Goal: Task Accomplishment & Management: Use online tool/utility

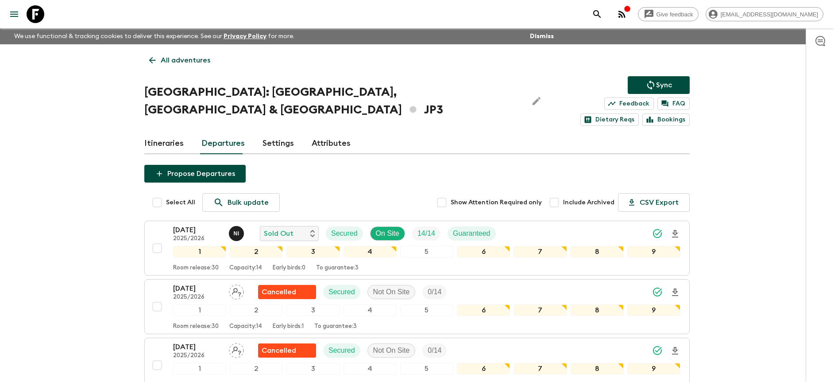
click at [45, 9] on link at bounding box center [35, 14] width 25 height 25
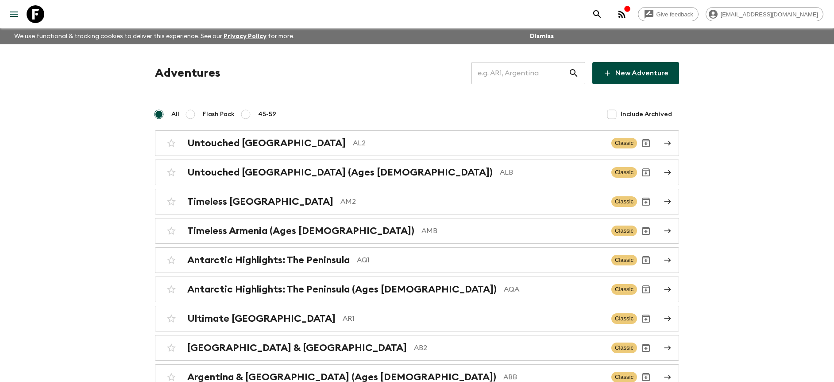
click at [518, 73] on input "text" at bounding box center [519, 73] width 97 height 25
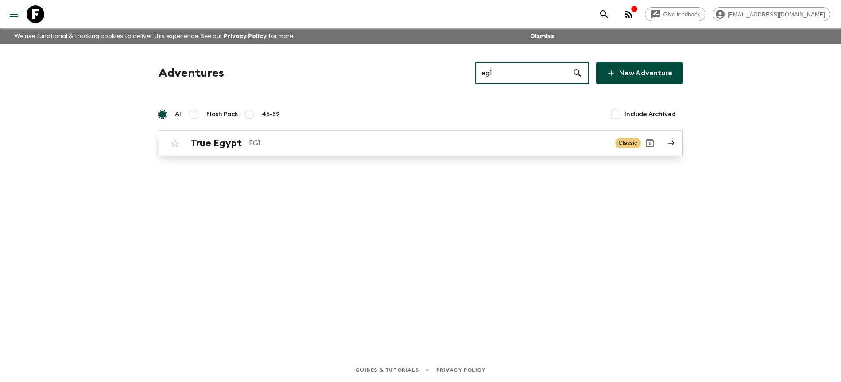
type input "eg1"
click at [369, 145] on p "EG1" at bounding box center [428, 143] width 359 height 11
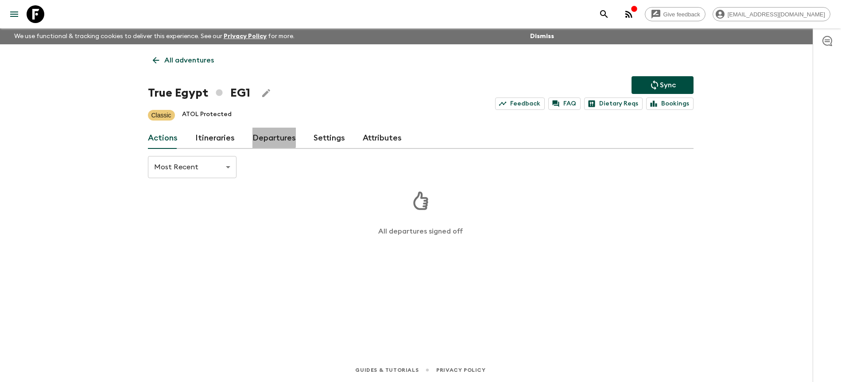
click at [264, 134] on link "Departures" at bounding box center [273, 137] width 43 height 21
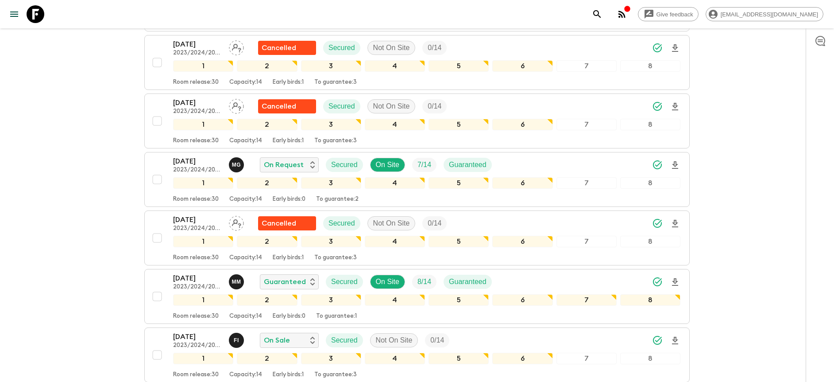
scroll to position [763, 0]
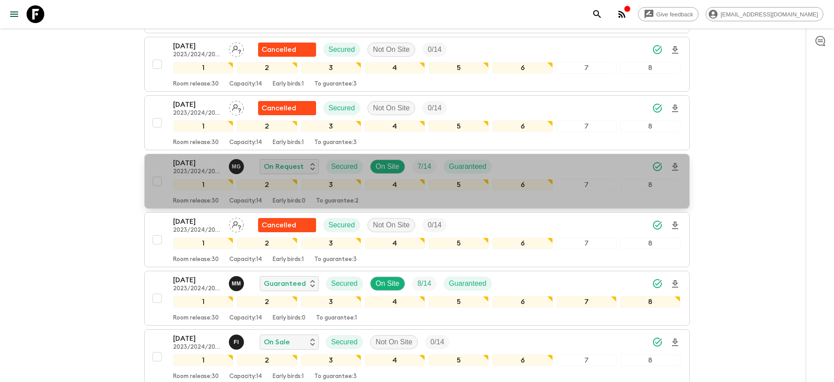
click at [585, 166] on div "[DATE] 2023/2024/2025 M G On Request Secured On Site 7 / 14 Guaranteed" at bounding box center [426, 167] width 507 height 18
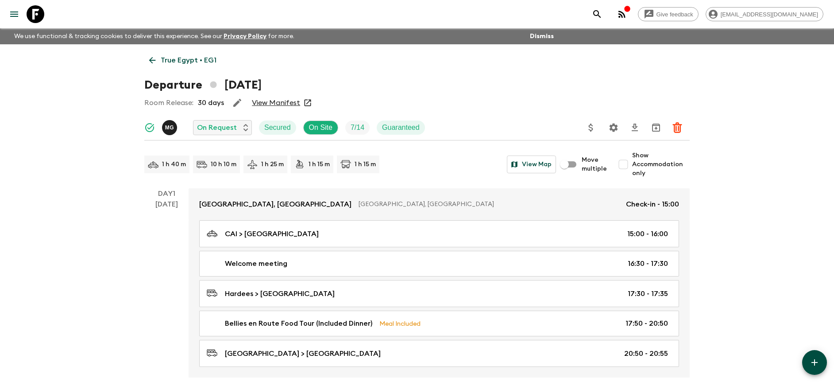
click at [239, 107] on icon "button" at bounding box center [237, 102] width 11 height 11
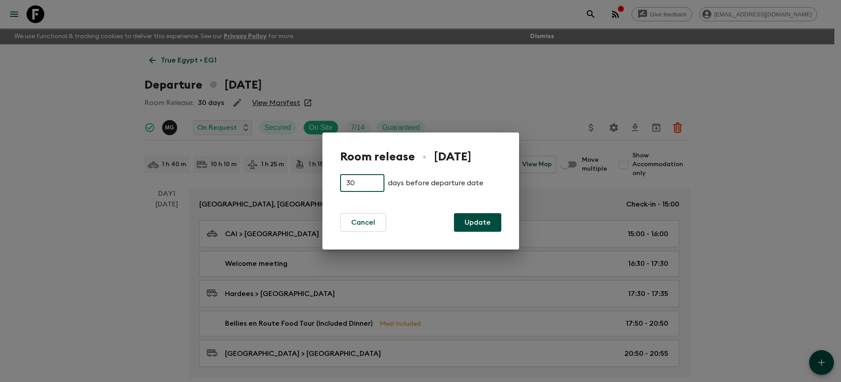
click at [358, 181] on input "30" at bounding box center [362, 183] width 44 height 18
type input "3"
type input "45"
click at [499, 219] on button "Update" at bounding box center [477, 222] width 47 height 19
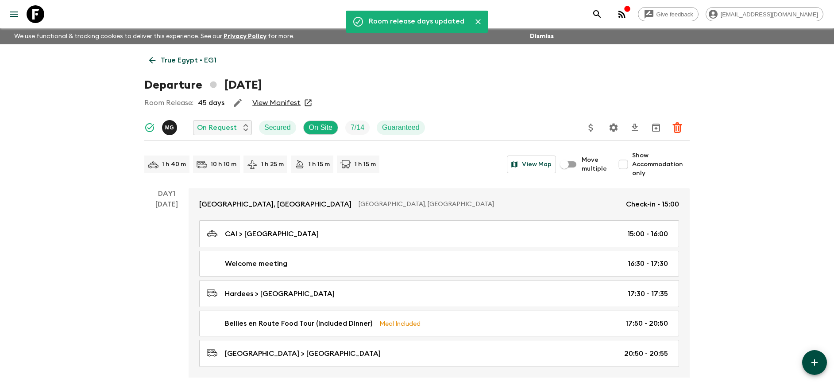
click at [483, 95] on div "Room Release: 45 days View Manifest" at bounding box center [416, 103] width 545 height 18
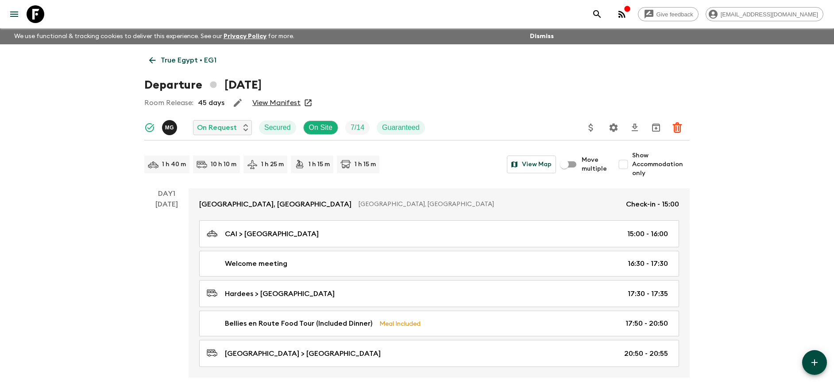
click at [189, 65] on p "True Egypt • EG1" at bounding box center [189, 60] width 56 height 11
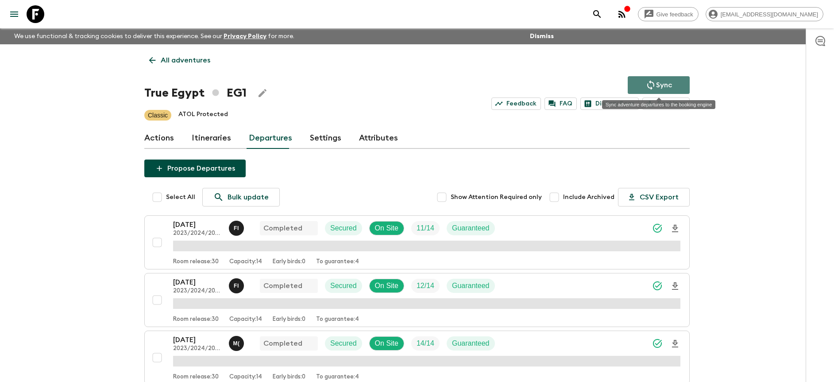
click at [679, 83] on button "Sync" at bounding box center [659, 85] width 62 height 18
